Goal: Communication & Community: Answer question/provide support

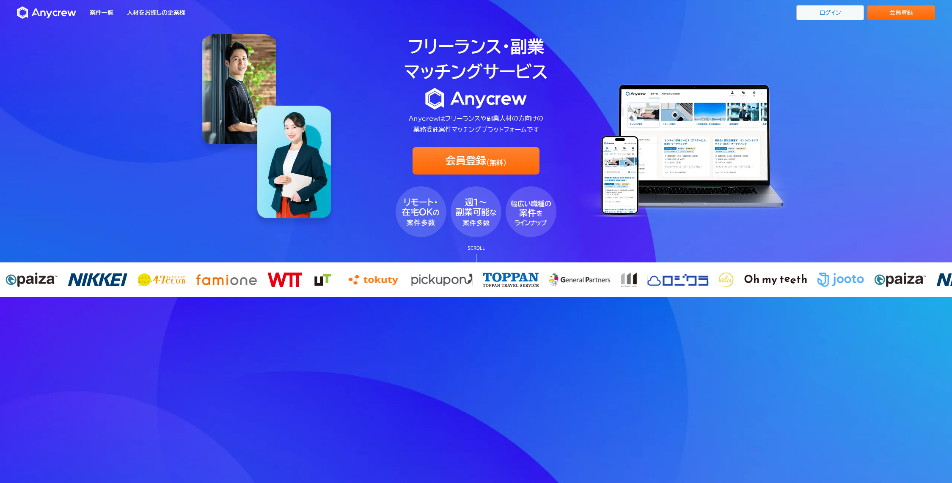
drag, startPoint x: 0, startPoint y: 0, endPoint x: 846, endPoint y: 12, distance: 846.0
click at [846, 12] on link "ログイン" at bounding box center [830, 12] width 68 height 15
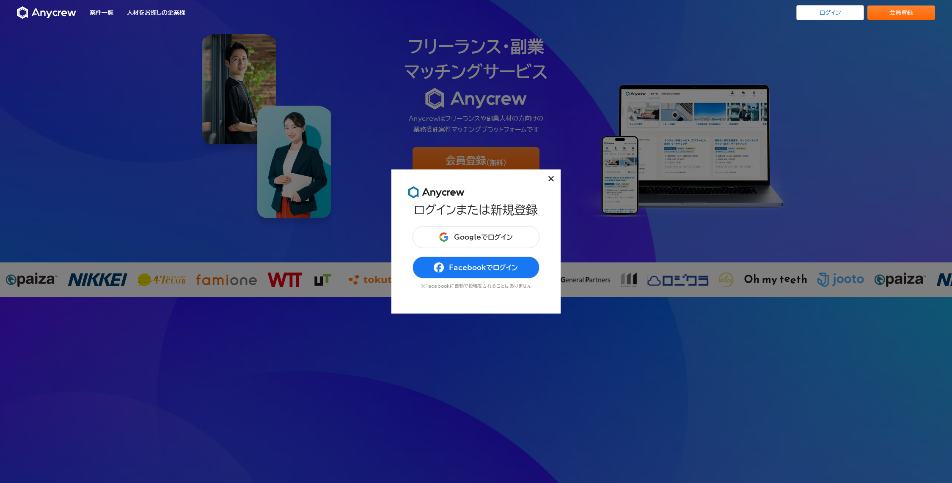
click at [495, 224] on div "ログインまたは新規登録 Googleでログイン Facebookでログイン ※Facebookに自動で投稿をされることはありません" at bounding box center [475, 250] width 135 height 94
click at [497, 233] on button "Googleでログイン" at bounding box center [475, 237] width 127 height 22
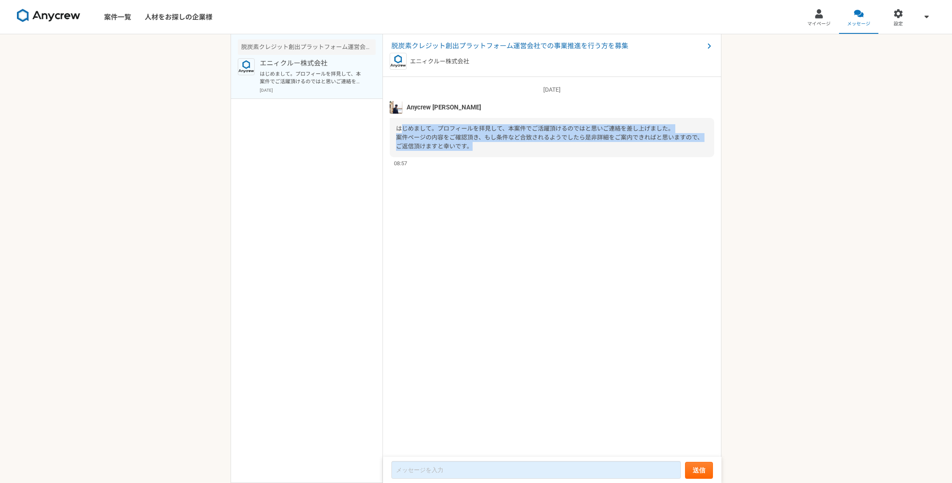
drag, startPoint x: 400, startPoint y: 129, endPoint x: 506, endPoint y: 148, distance: 107.4
click at [506, 148] on div "はじめまして。プロフィールを拝見して、本案件でご活躍頂けるのではと思いご連絡を差し上げました。 案件ページの内容をご確認頂き、もし条件など合致されるようでした…" at bounding box center [552, 137] width 324 height 39
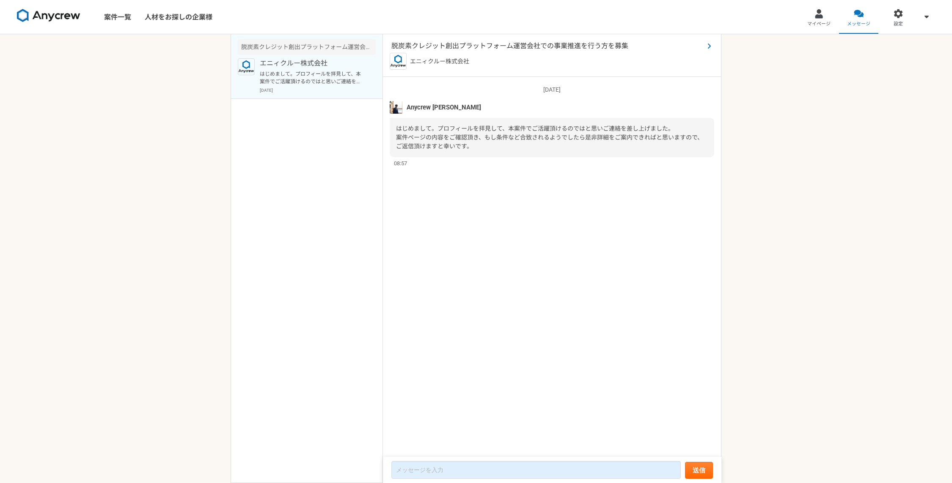
click at [598, 43] on span "脱炭素クレジット創出プラットフォーム運営会社での事業推進を行う方を募集" at bounding box center [547, 46] width 313 height 10
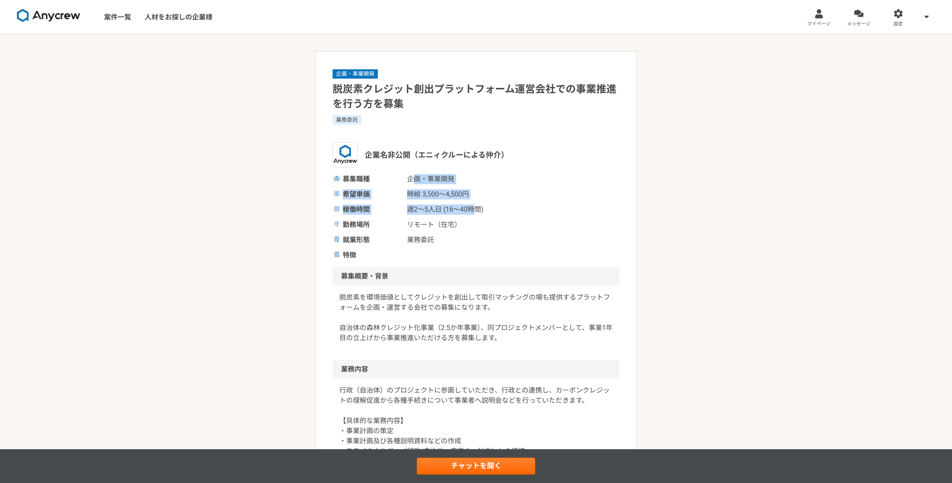
drag, startPoint x: 413, startPoint y: 182, endPoint x: 477, endPoint y: 205, distance: 67.7
click at [477, 205] on div "募集職種 企画・事業開発 希望単価 時給 3,500〜4,500円 稼働時間 週2〜5人日 (16〜40時間) 勤務場所 リモート（在宅） 就業形態 業務委託…" at bounding box center [475, 217] width 287 height 86
click at [511, 226] on div "勤務場所 リモート（在宅）" at bounding box center [475, 225] width 287 height 10
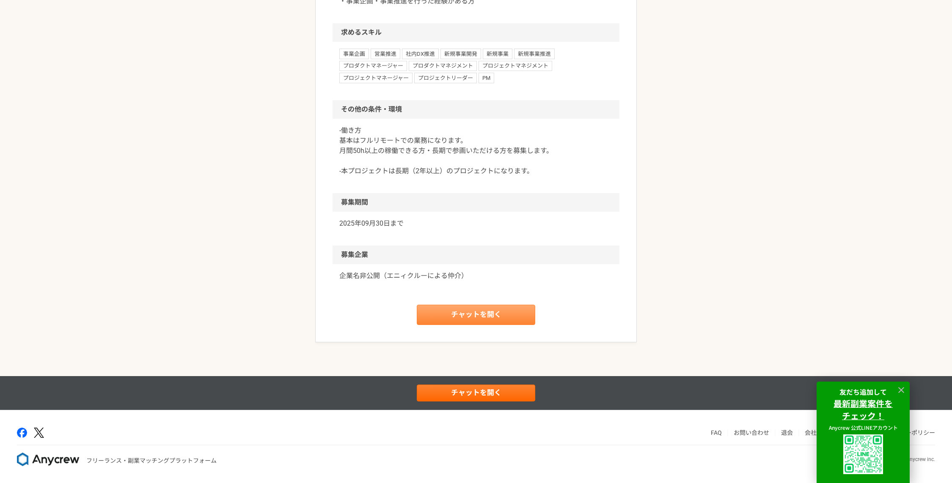
scroll to position [685, 0]
click at [456, 314] on link "チャットを開く" at bounding box center [476, 315] width 118 height 20
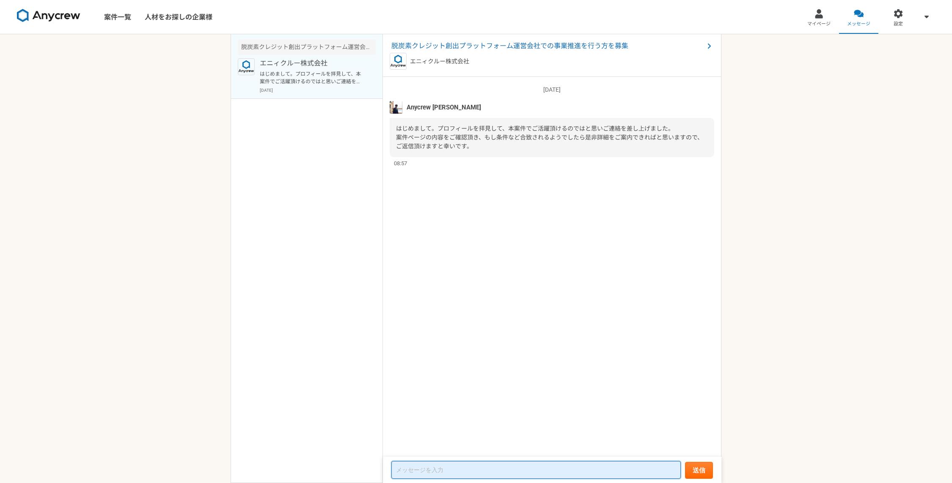
click at [502, 464] on textarea at bounding box center [535, 470] width 289 height 18
type textarea "a"
drag, startPoint x: 468, startPoint y: 470, endPoint x: 368, endPoint y: 467, distance: 99.9
click at [368, 467] on main "脱炭素クレジット創出プラットフォーム運営会社での事業推進を行う方を募集 エニィクルー株式会社 はじめまして。プロフィールを拝見して、本案件でご活躍頂けるのでは…" at bounding box center [476, 258] width 491 height 449
type textarea "ありがとうございます。ぜひよろしくお願いいたします。"
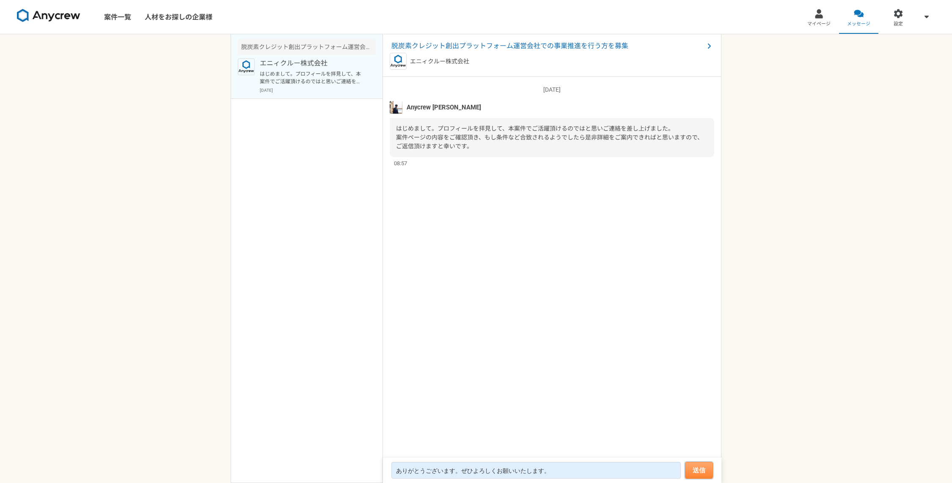
click at [703, 471] on button "送信" at bounding box center [699, 470] width 28 height 17
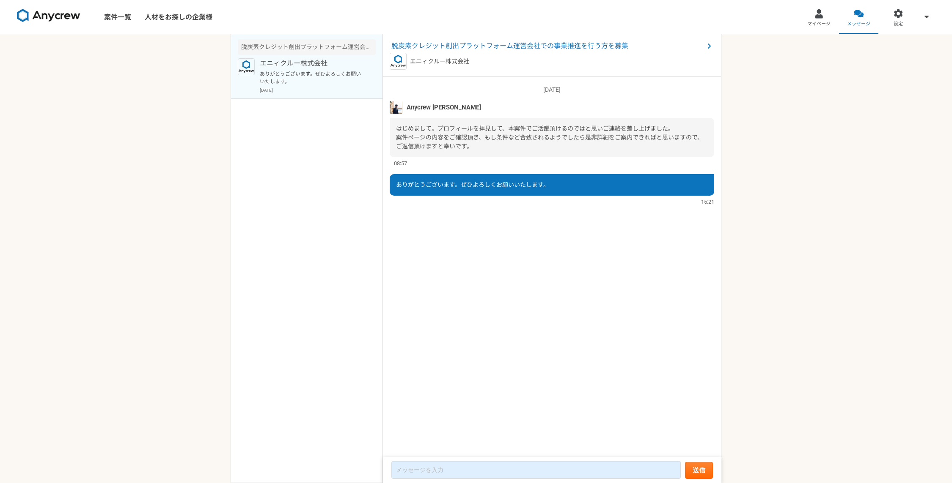
click at [395, 104] on img at bounding box center [396, 107] width 13 height 13
click at [421, 107] on span "Anycrew 山下" at bounding box center [443, 107] width 74 height 9
click at [462, 91] on p "2025/09/04（木）" at bounding box center [552, 89] width 324 height 9
